Goal: Information Seeking & Learning: Learn about a topic

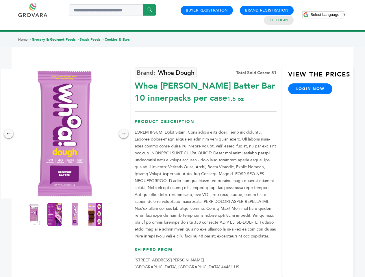
click at [328, 14] on span "Select Language" at bounding box center [324, 14] width 29 height 4
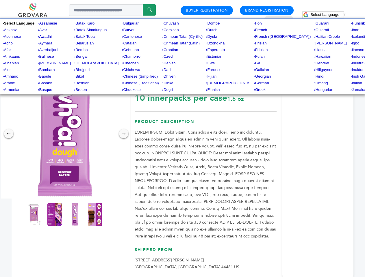
click at [65, 134] on img at bounding box center [65, 134] width 130 height 130
click at [0, 0] on div "×" at bounding box center [0, 0] width 0 height 0
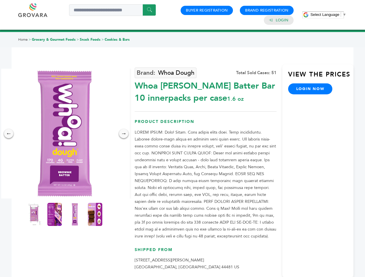
click at [124, 134] on div "→" at bounding box center [123, 133] width 9 height 9
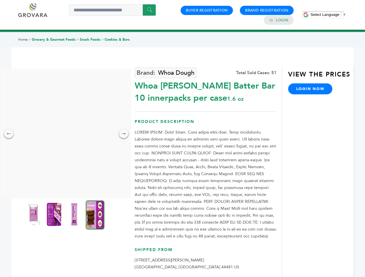
click at [34, 215] on img at bounding box center [34, 214] width 14 height 23
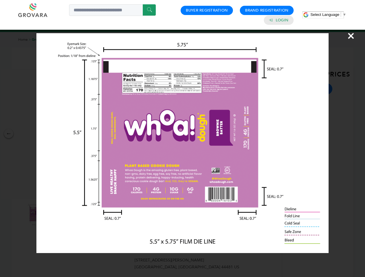
click at [55, 215] on div "×" at bounding box center [182, 138] width 365 height 277
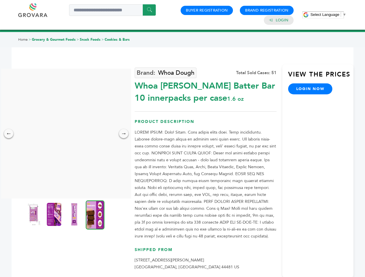
click at [75, 215] on img at bounding box center [74, 214] width 14 height 23
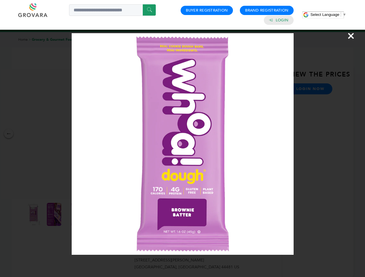
click at [95, 215] on div "×" at bounding box center [182, 138] width 365 height 277
